Goal: Find specific page/section: Find specific page/section

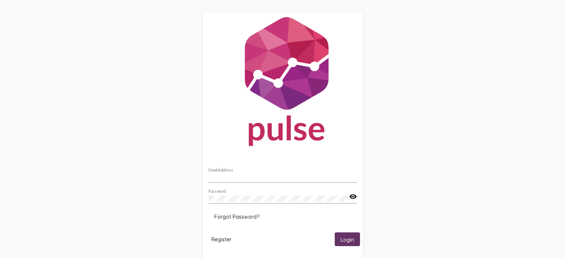
type input "[EMAIL_ADDRESS][DOMAIN_NAME]"
click at [344, 236] on span "Login" at bounding box center [347, 239] width 13 height 7
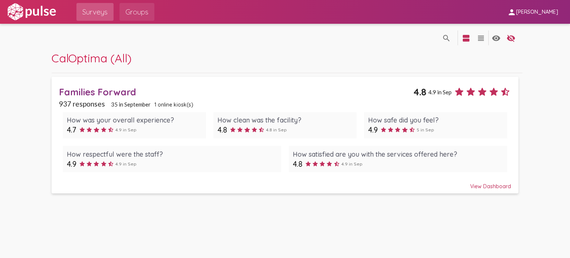
click at [134, 12] on span "Groups" at bounding box center [137, 11] width 23 height 13
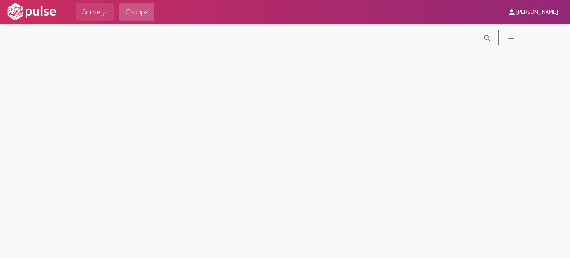
click at [97, 8] on span "Surveys" at bounding box center [94, 11] width 25 height 13
